Goal: Check status: Check status

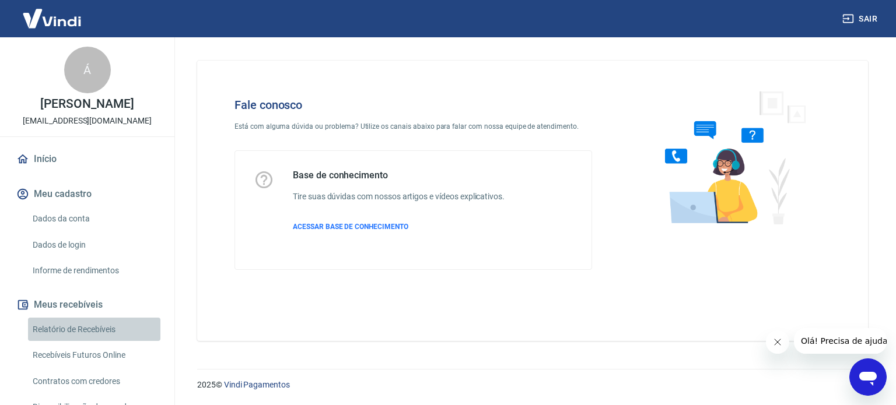
click at [108, 341] on link "Relatório de Recebíveis" at bounding box center [94, 330] width 132 height 24
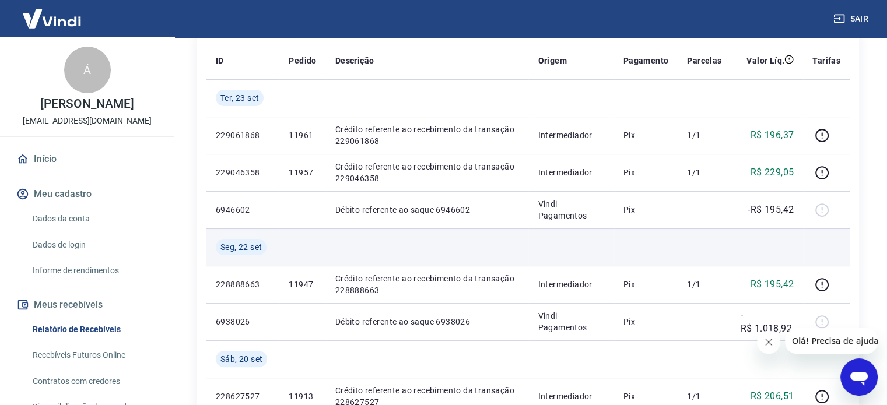
scroll to position [194, 0]
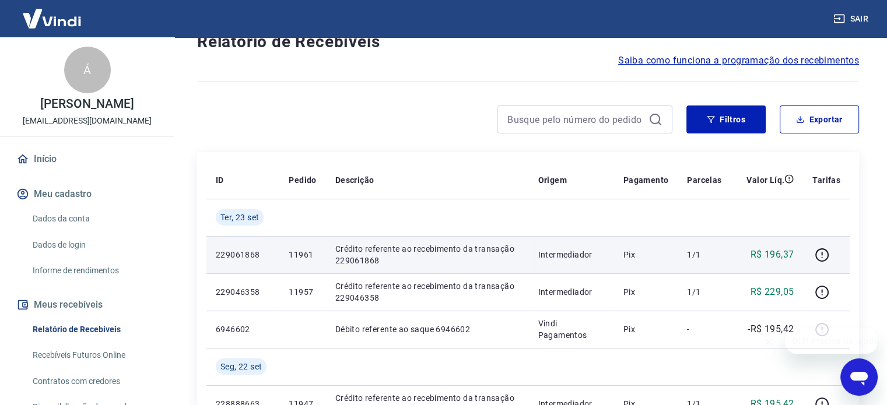
scroll to position [194, 0]
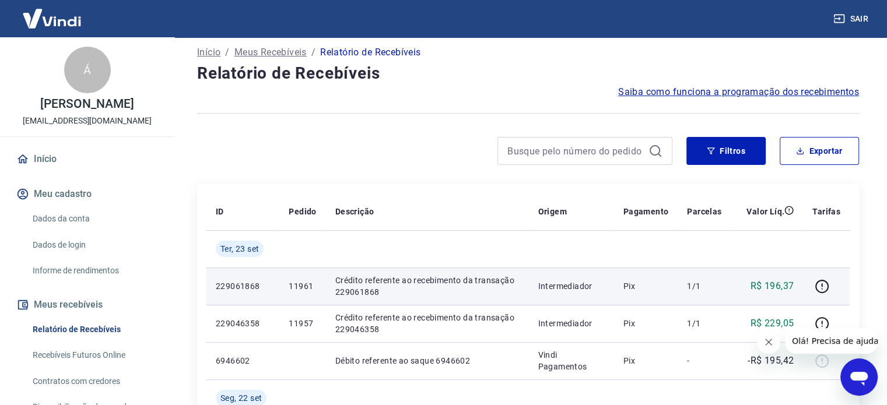
scroll to position [97, 0]
